Goal: Information Seeking & Learning: Learn about a topic

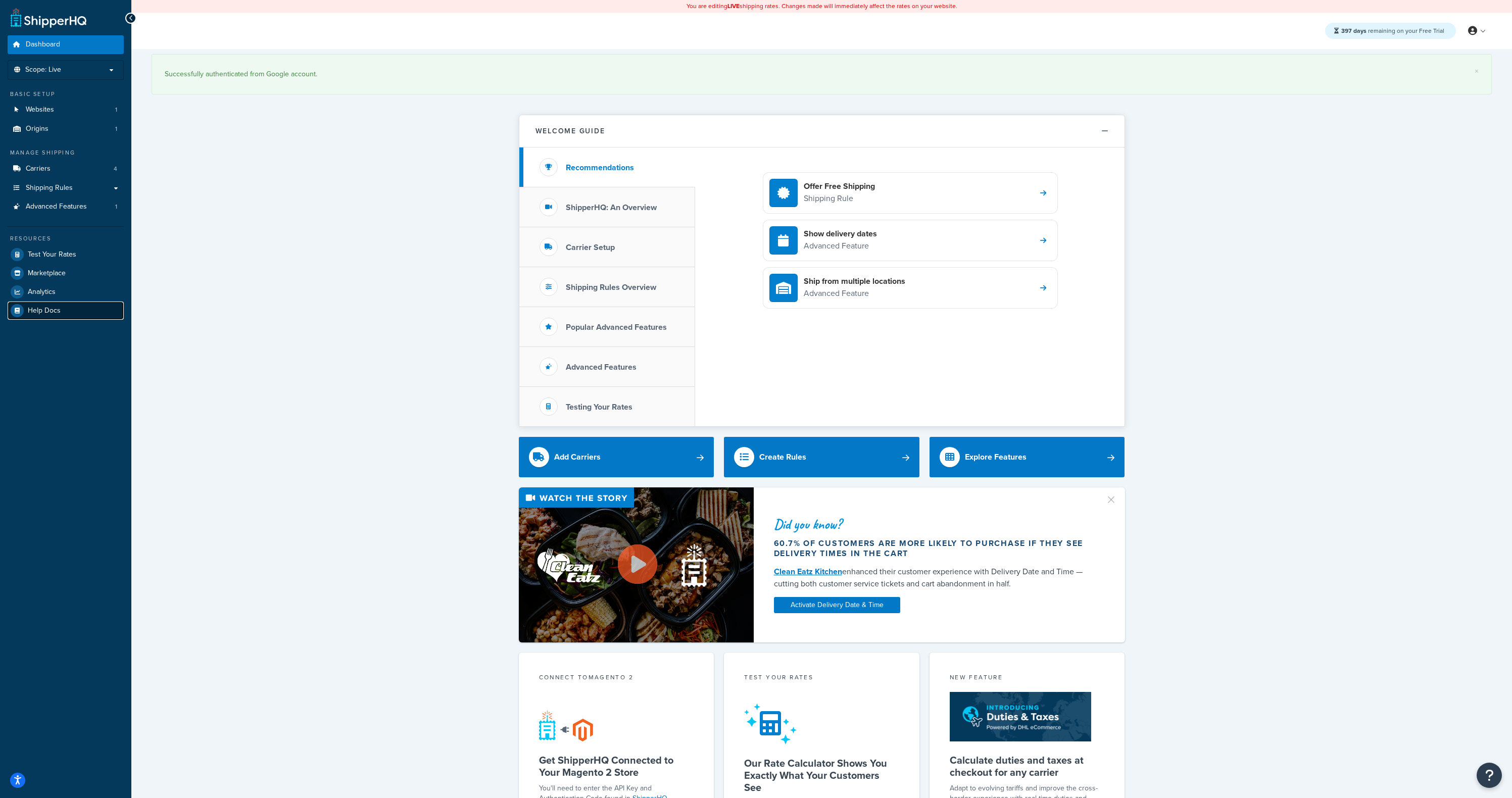
click at [62, 305] on link "Help Docs" at bounding box center [65, 310] width 116 height 19
click at [50, 261] on link "Test Your Rates" at bounding box center [65, 254] width 116 height 19
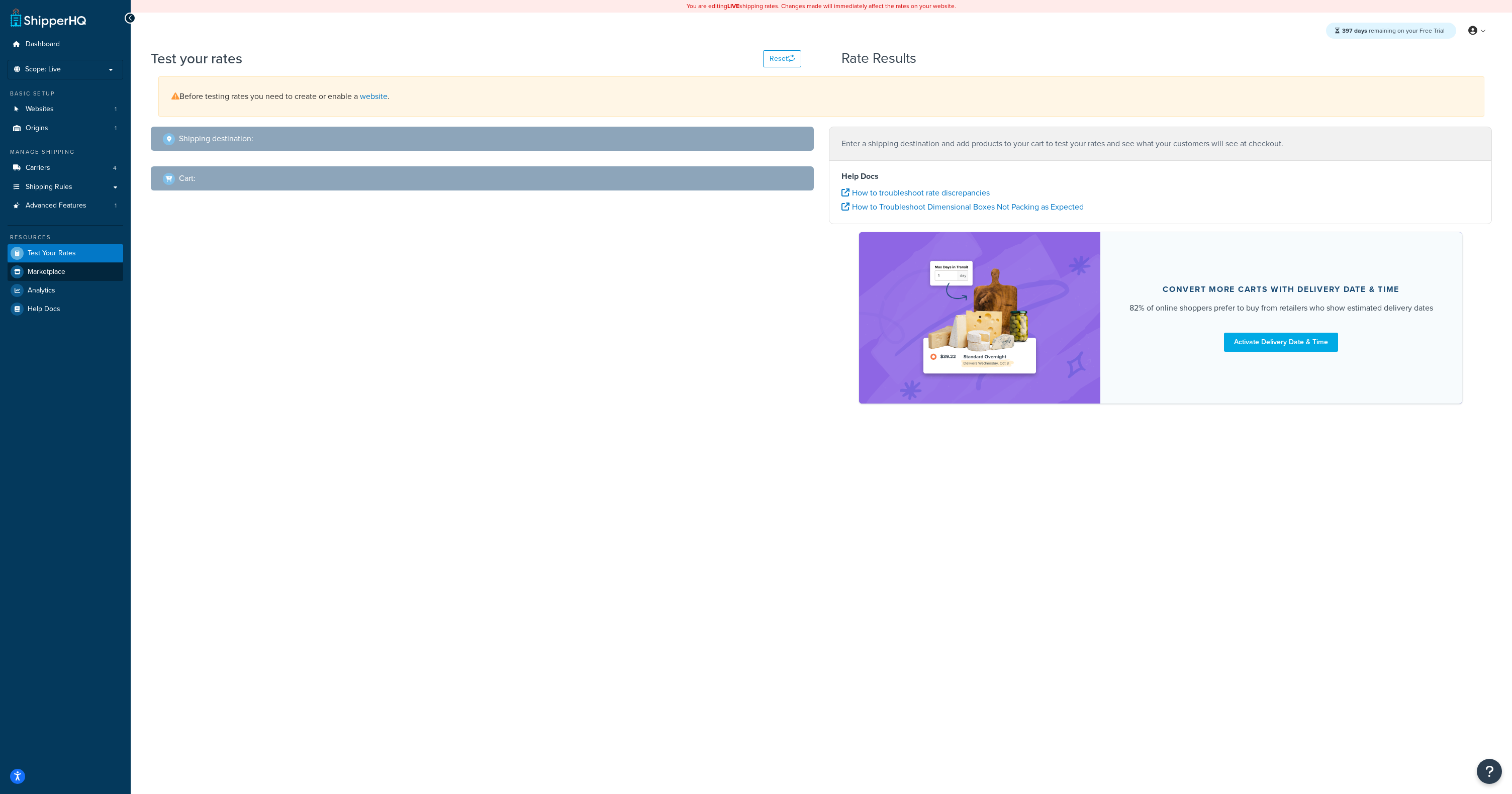
select select "TX"
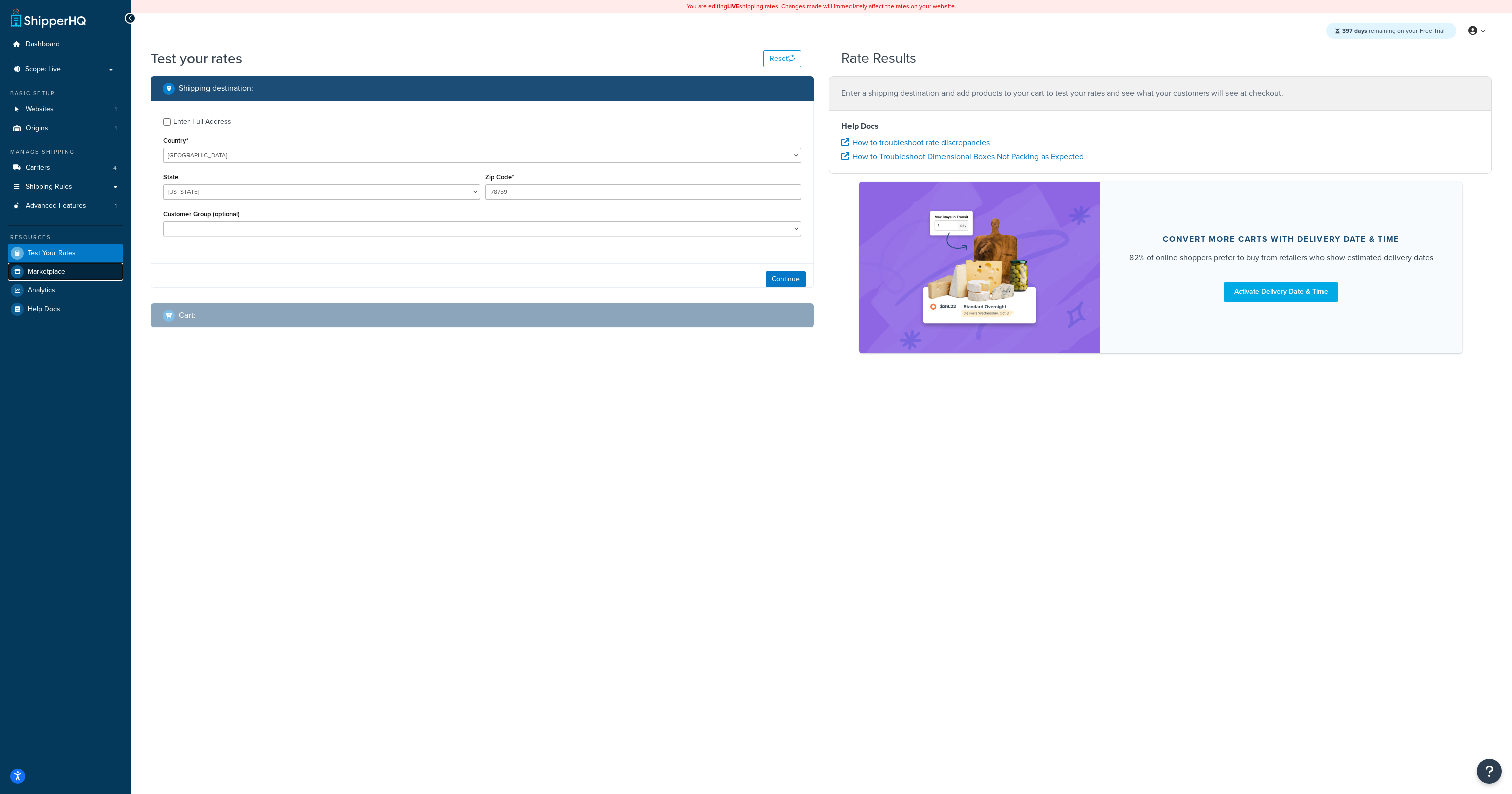
click at [66, 272] on link "Marketplace" at bounding box center [65, 272] width 116 height 18
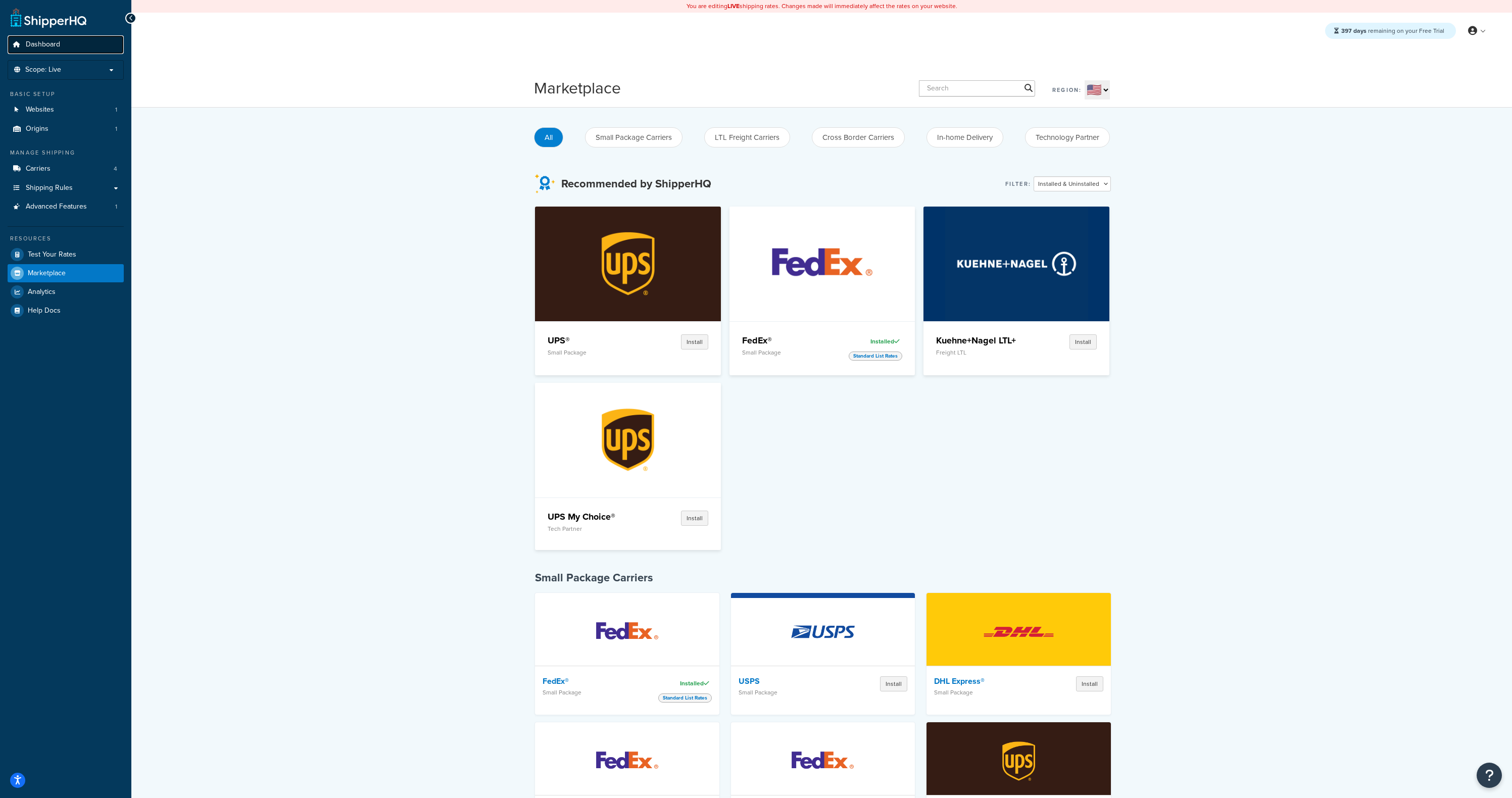
click at [53, 48] on span "Dashboard" at bounding box center [43, 44] width 35 height 9
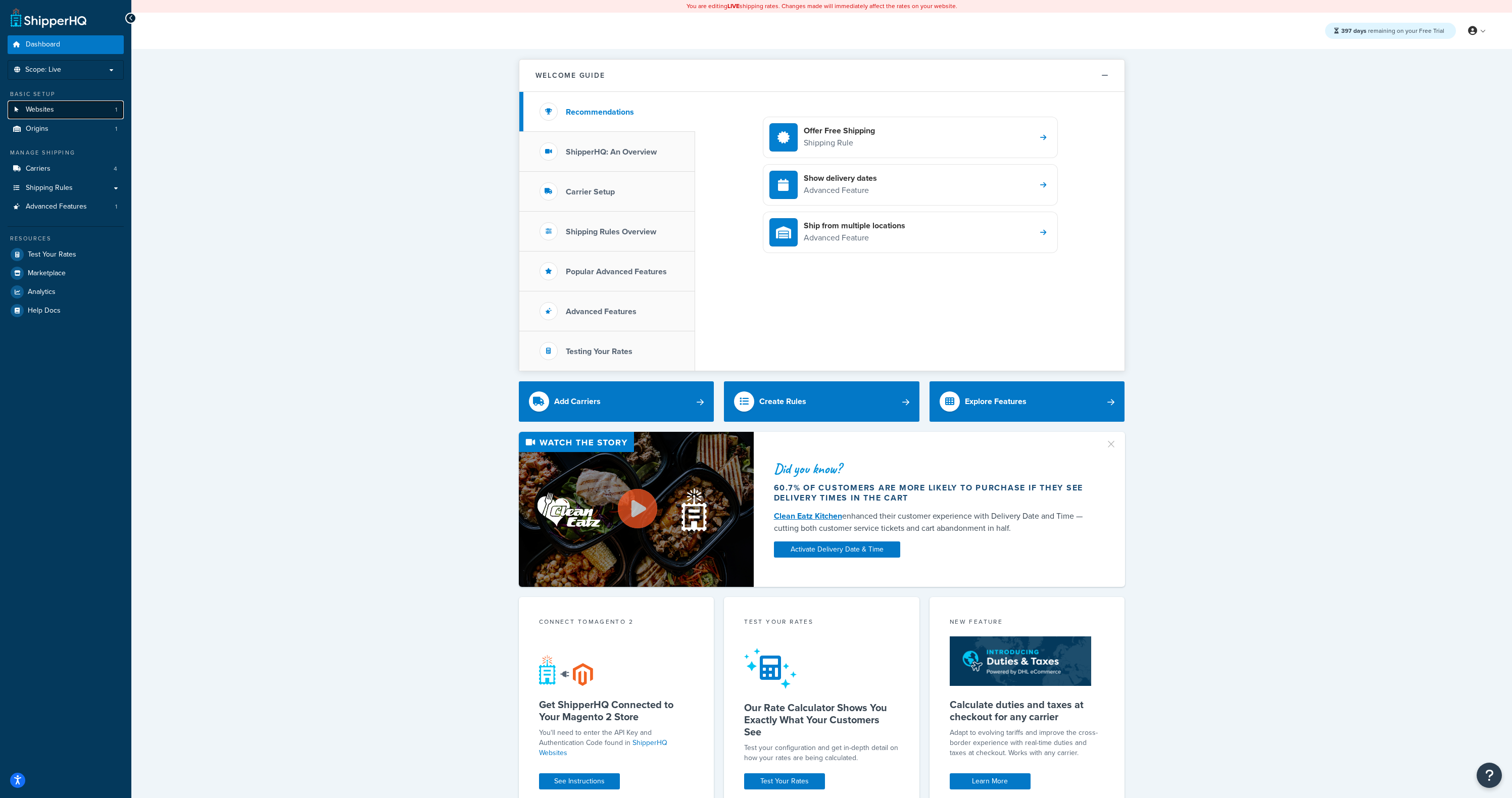
click at [73, 113] on link "Websites 1" at bounding box center [65, 109] width 116 height 19
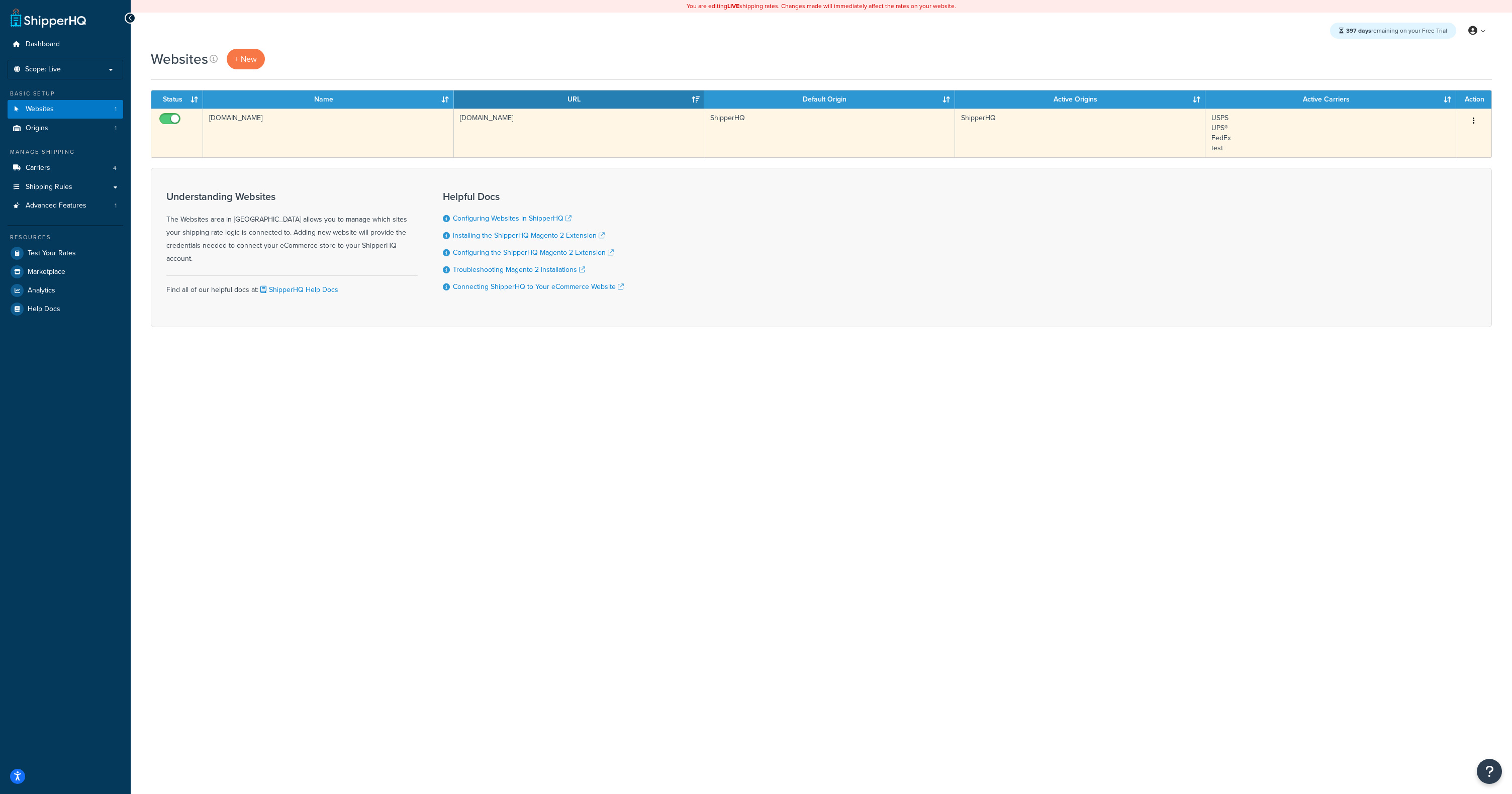
click at [288, 140] on td "[DOMAIN_NAME]" at bounding box center [329, 133] width 251 height 49
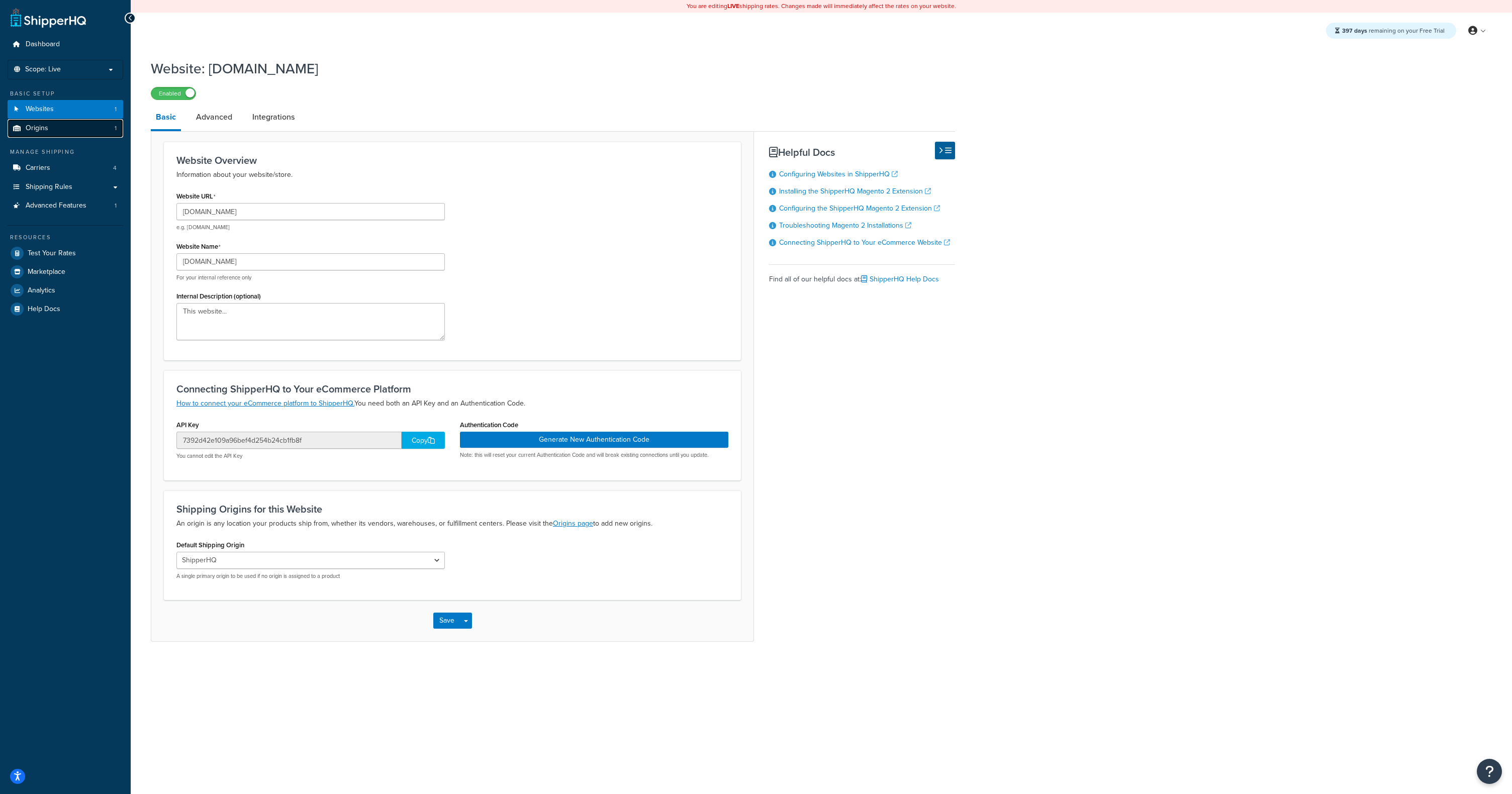
click at [100, 133] on link "Origins 1" at bounding box center [65, 128] width 116 height 18
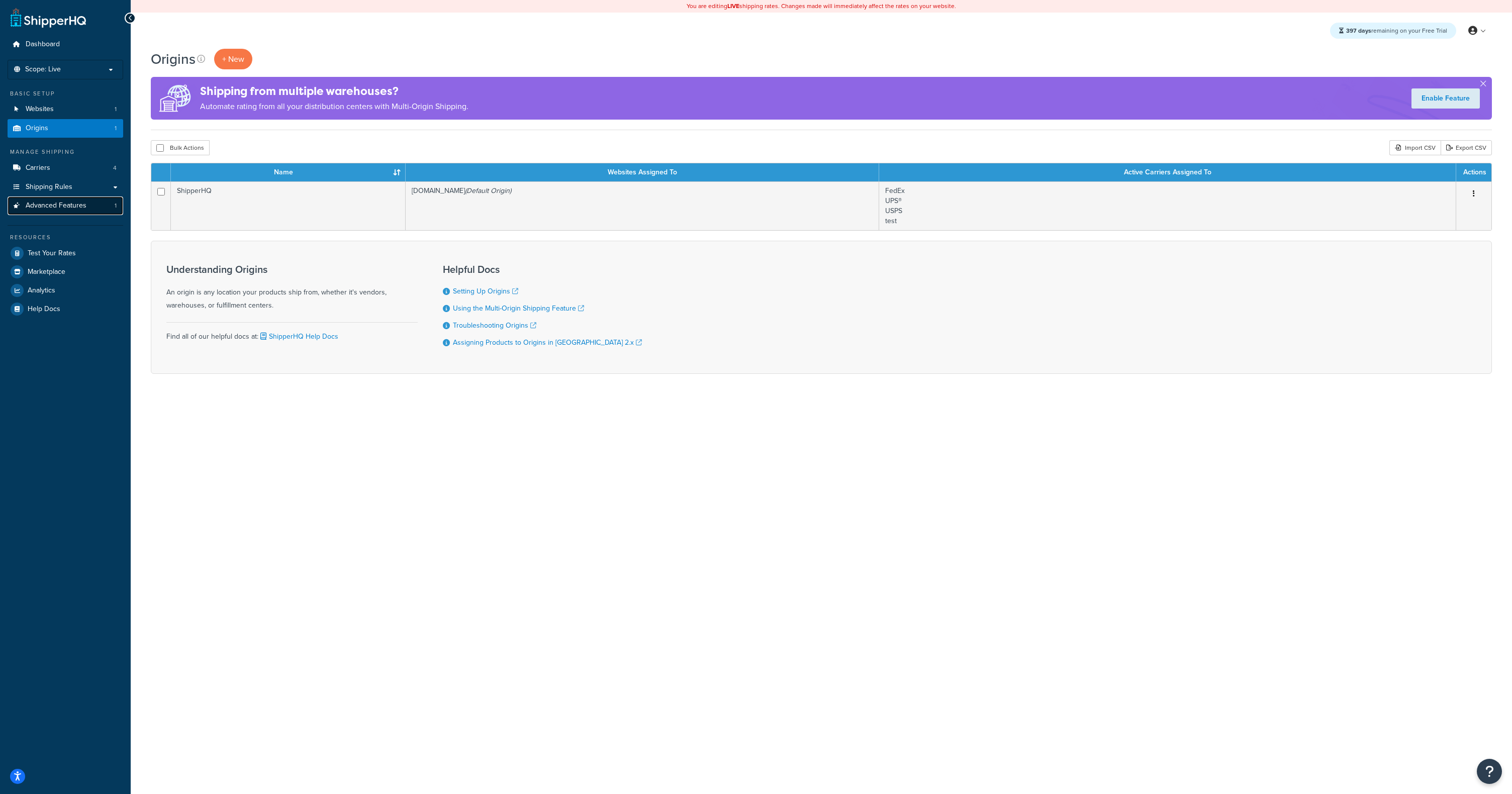
click at [77, 206] on span "Advanced Features" at bounding box center [56, 206] width 61 height 9
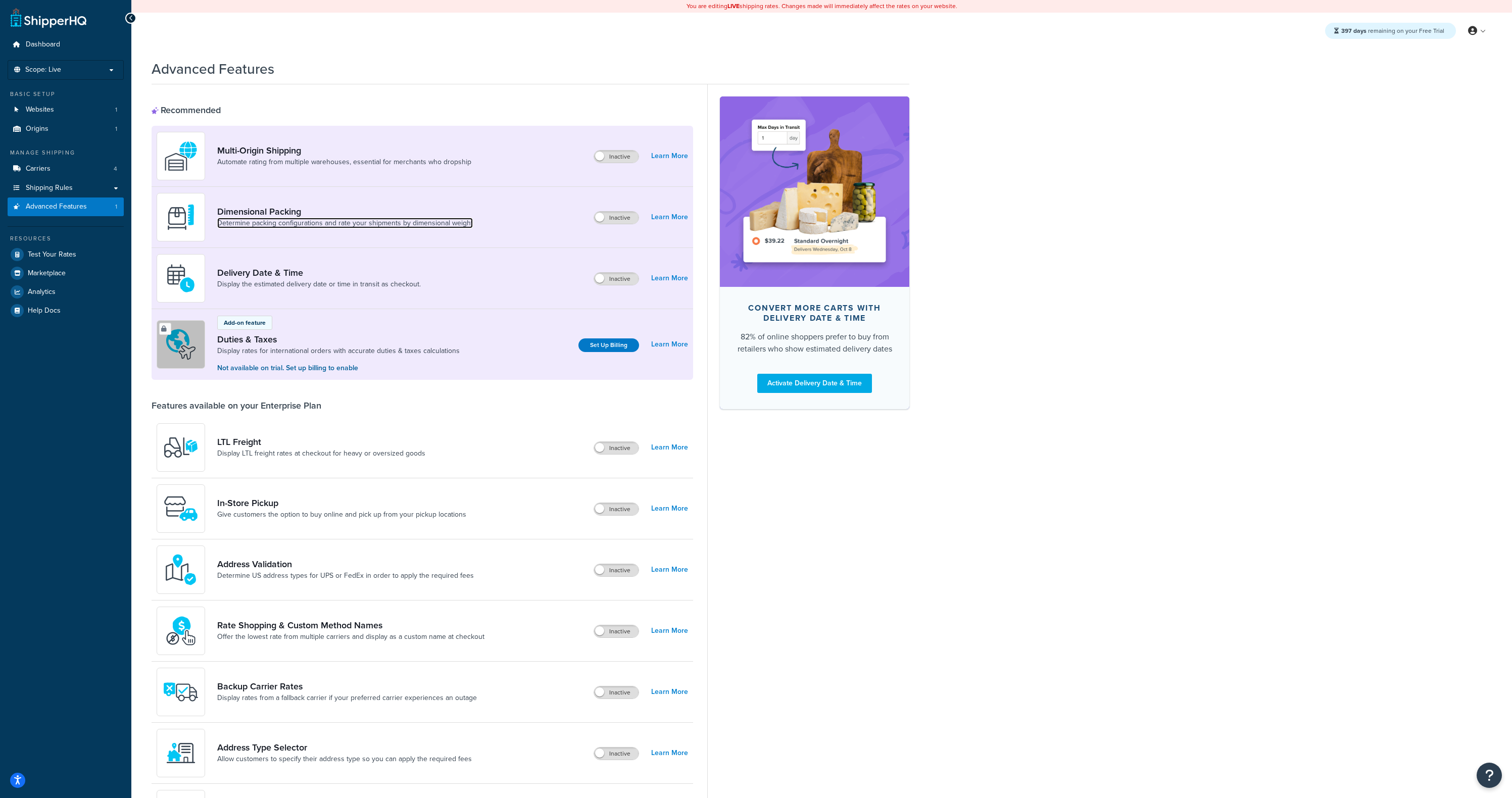
click at [261, 219] on link "Determine packing configurations and rate your shipments by dimensional weight" at bounding box center [345, 223] width 255 height 10
click at [360, 342] on link "Duties & Taxes" at bounding box center [339, 339] width 242 height 11
click at [319, 519] on link "Give customers the option to buy online and pick up from your pickup locations" at bounding box center [342, 514] width 249 height 10
click at [314, 445] on link "LTL Freight" at bounding box center [322, 442] width 208 height 11
click at [329, 687] on link "Backup Carrier Rates" at bounding box center [347, 687] width 259 height 11
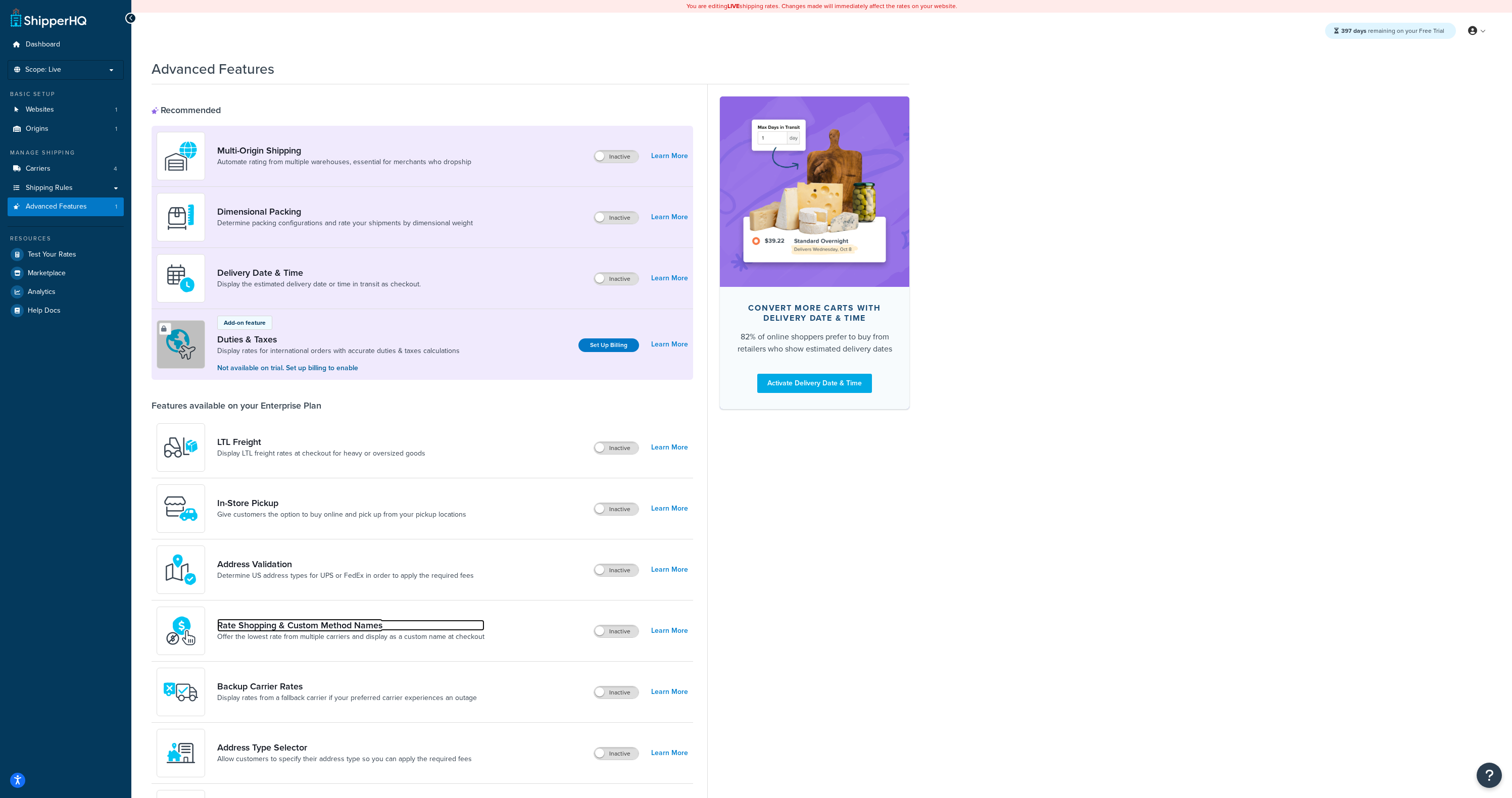
click at [311, 630] on link "Rate Shopping & Custom Method Names" at bounding box center [351, 625] width 267 height 11
click at [285, 757] on link "Allow customers to specify their address type so you can apply the required fees" at bounding box center [344, 758] width 255 height 10
